Goal: Answer question/provide support: Share knowledge or assist other users

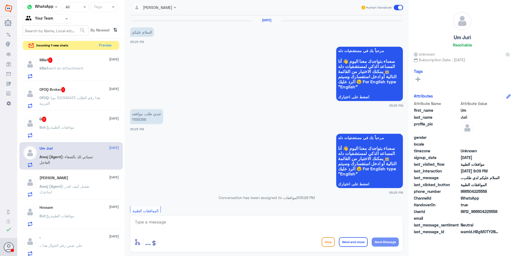
click at [104, 47] on button "Preview" at bounding box center [104, 45] width 17 height 9
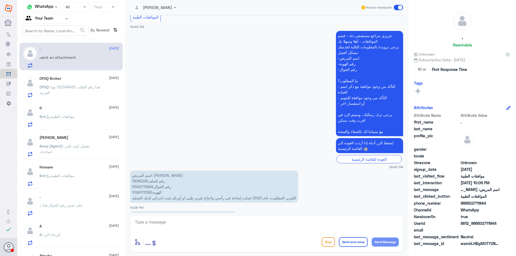
scroll to position [125, 0]
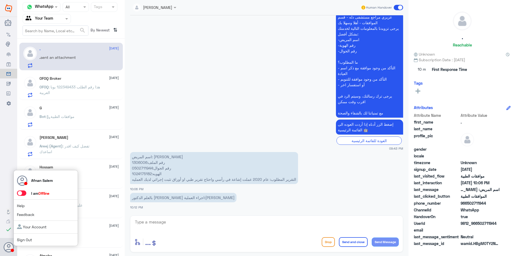
click at [26, 239] on link "Sign Out" at bounding box center [24, 239] width 15 height 5
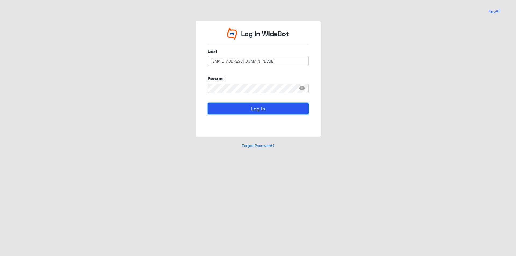
click at [226, 111] on button "Log In" at bounding box center [258, 108] width 101 height 11
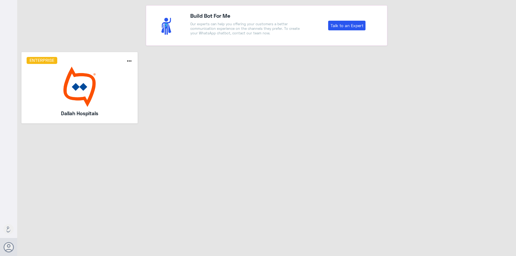
click at [105, 93] on img at bounding box center [80, 87] width 106 height 40
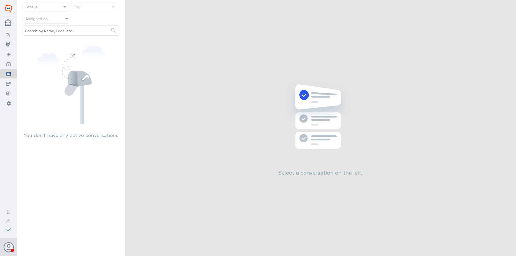
click at [63, 19] on div at bounding box center [47, 19] width 48 height 6
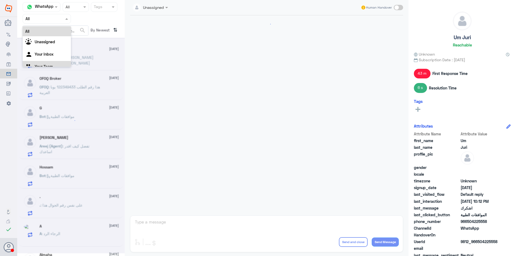
click at [59, 61] on div "Your Team" at bounding box center [47, 67] width 48 height 12
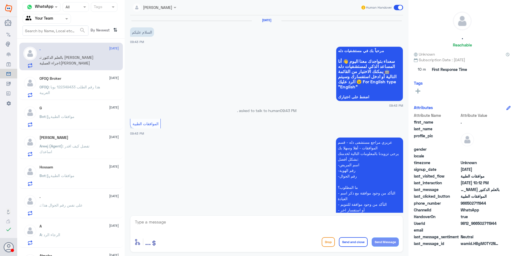
scroll to position [125, 0]
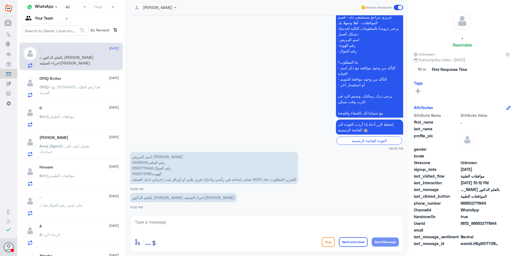
click at [140, 164] on p "اسم المريض: [PERSON_NAME] رقم الملف:1306006 رقم الجوال:0502711944 الهويه:102417…" at bounding box center [214, 168] width 168 height 32
copy p "1306006"
click at [67, 75] on div "OFOQ Broker [DATE] OFOQ : هذا رقم الطلب 122349433 بوبا العربية" at bounding box center [70, 86] width 103 height 28
click at [76, 83] on div "OFOQ Broker [DATE] OFOQ : هذا رقم الطلب 122349433 بوبا العربية" at bounding box center [78, 86] width 79 height 21
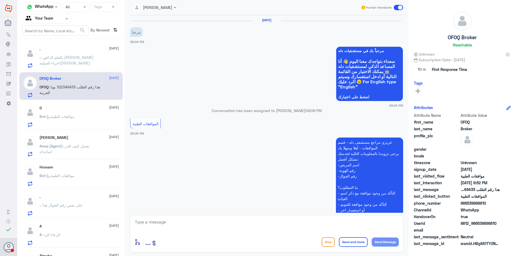
scroll to position [504, 0]
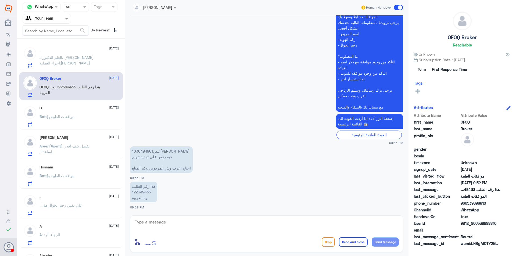
click at [143, 189] on p "هذا رقم الطلب 122349433 بوبا العربية" at bounding box center [143, 192] width 27 height 21
click at [146, 189] on p "هذا رقم الطلب 122349433 بوبا العربية" at bounding box center [143, 192] width 27 height 21
copy p "122349433"
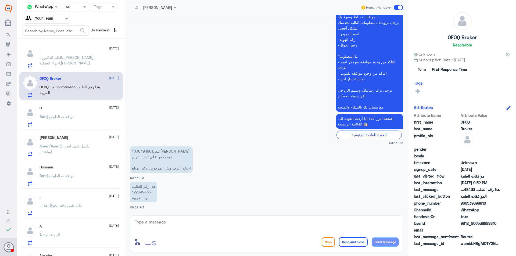
click at [59, 115] on span ": موافقات الطبية" at bounding box center [60, 116] width 29 height 5
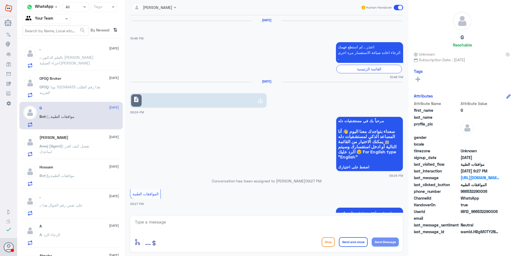
click at [48, 147] on span "Areej (Agent)" at bounding box center [50, 146] width 23 height 5
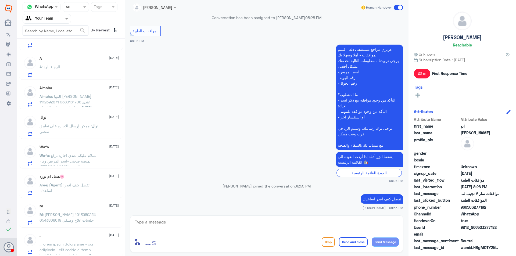
scroll to position [169, 0]
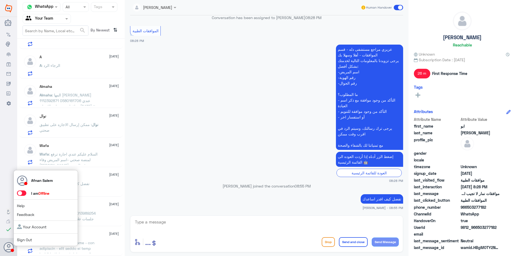
click at [23, 240] on link "Sign Out" at bounding box center [24, 239] width 15 height 5
